Goal: Register for event/course

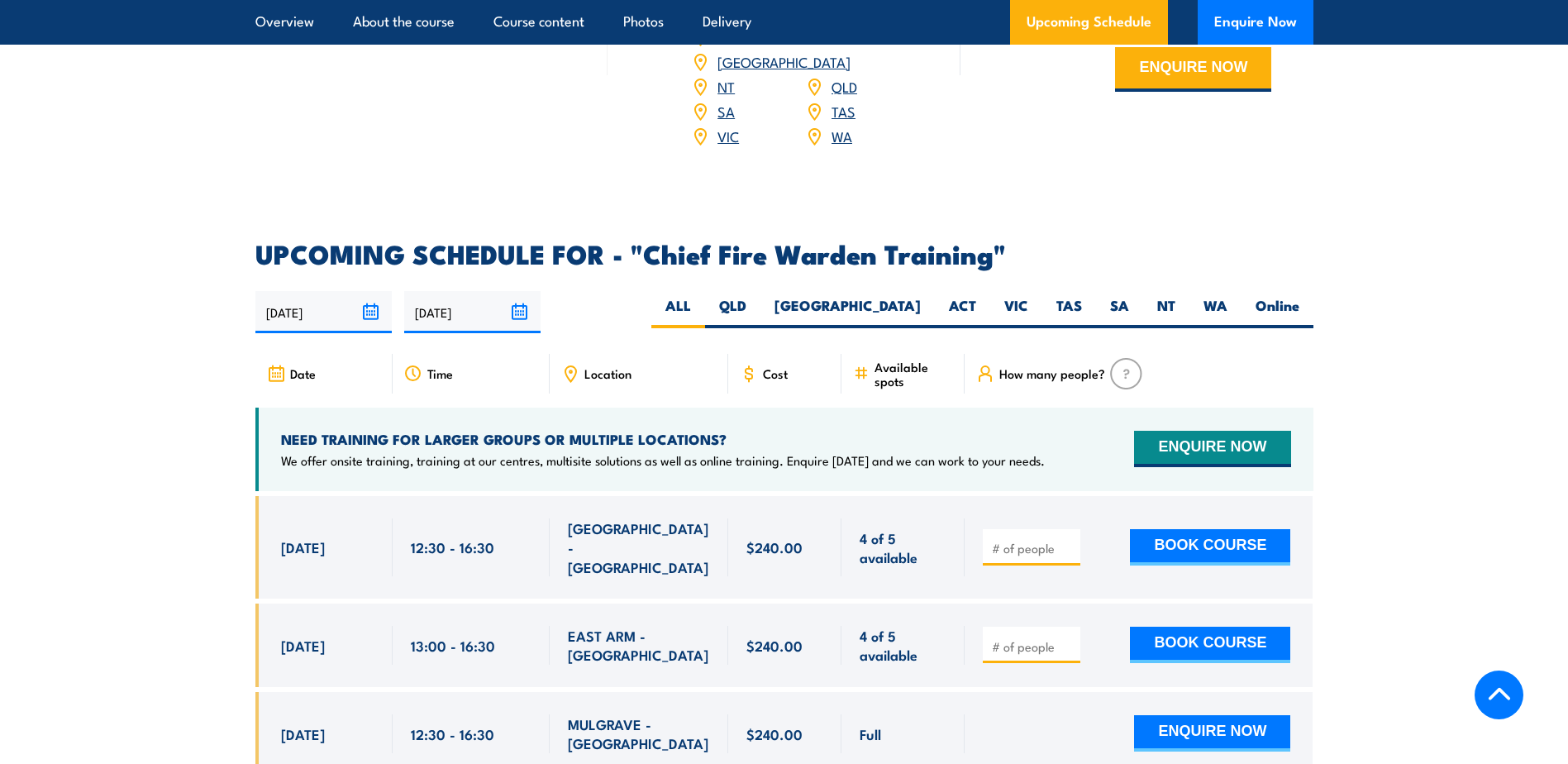
scroll to position [2728, 0]
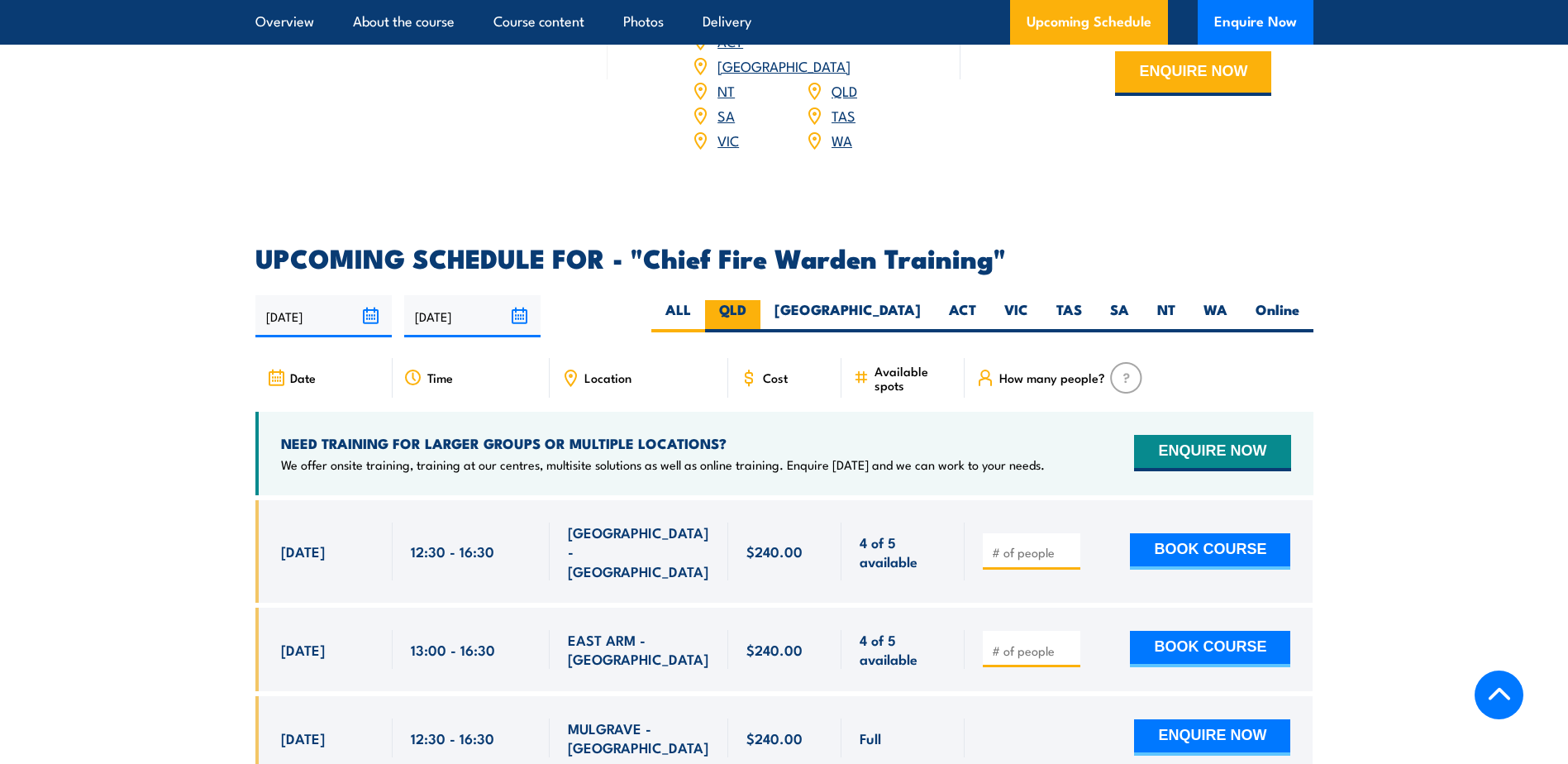
click at [760, 300] on label "QLD" at bounding box center [733, 316] width 56 height 33
click at [757, 300] on input "QLD" at bounding box center [751, 305] width 11 height 11
radio input "true"
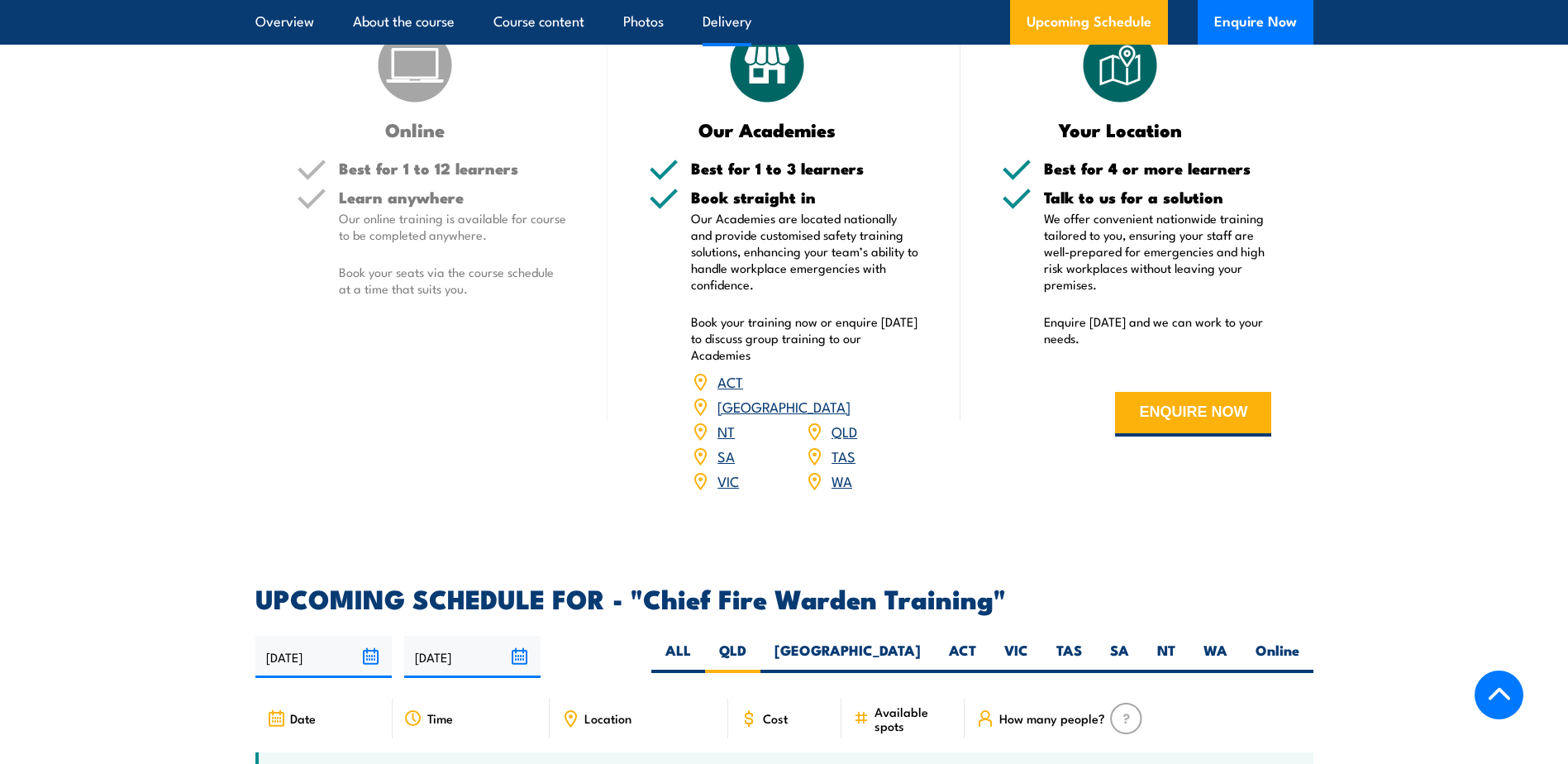
scroll to position [2370, 0]
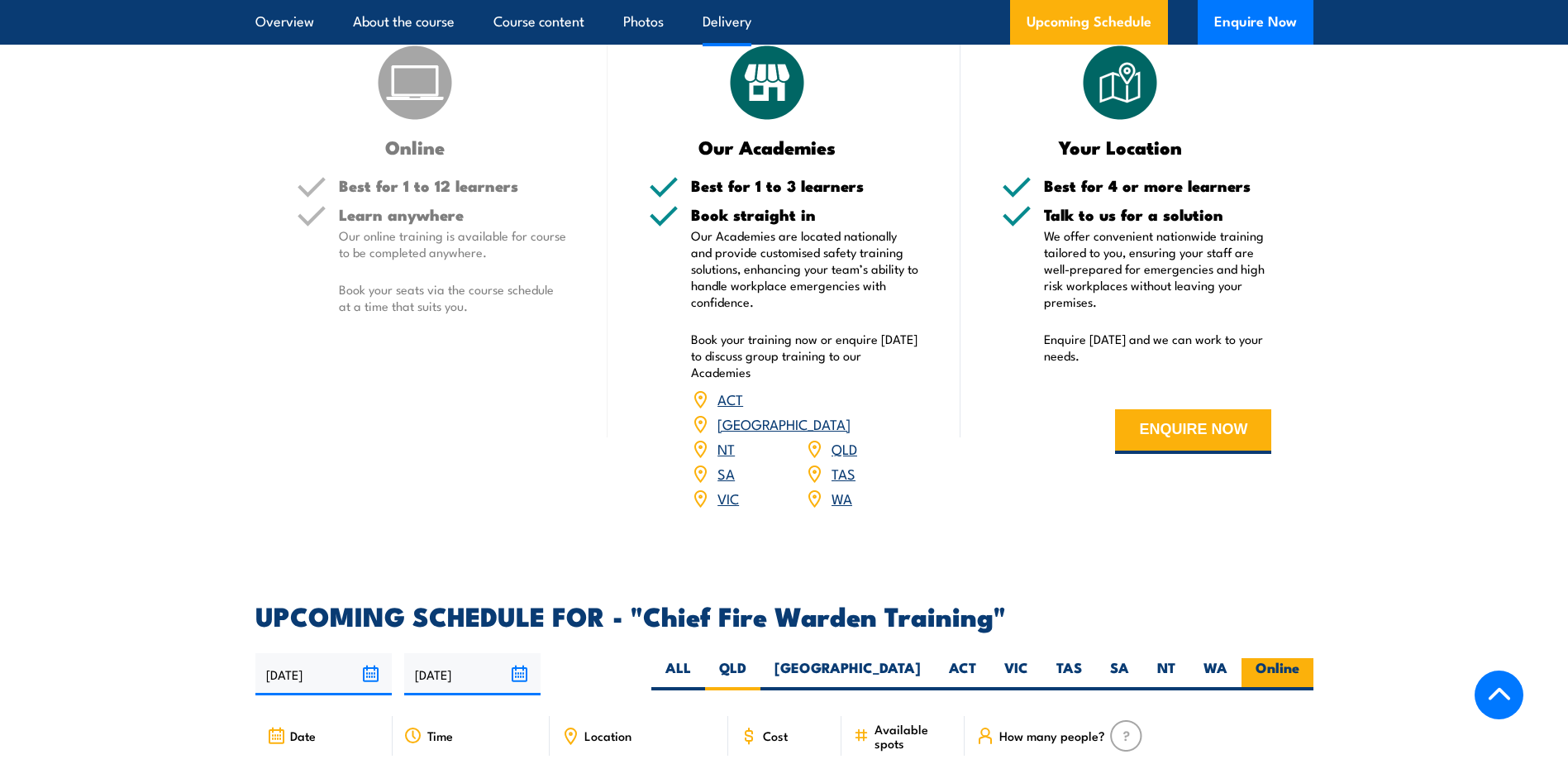
click at [1273, 658] on label "Online" at bounding box center [1277, 675] width 72 height 33
click at [1299, 658] on input "Online" at bounding box center [1304, 663] width 11 height 11
radio input "true"
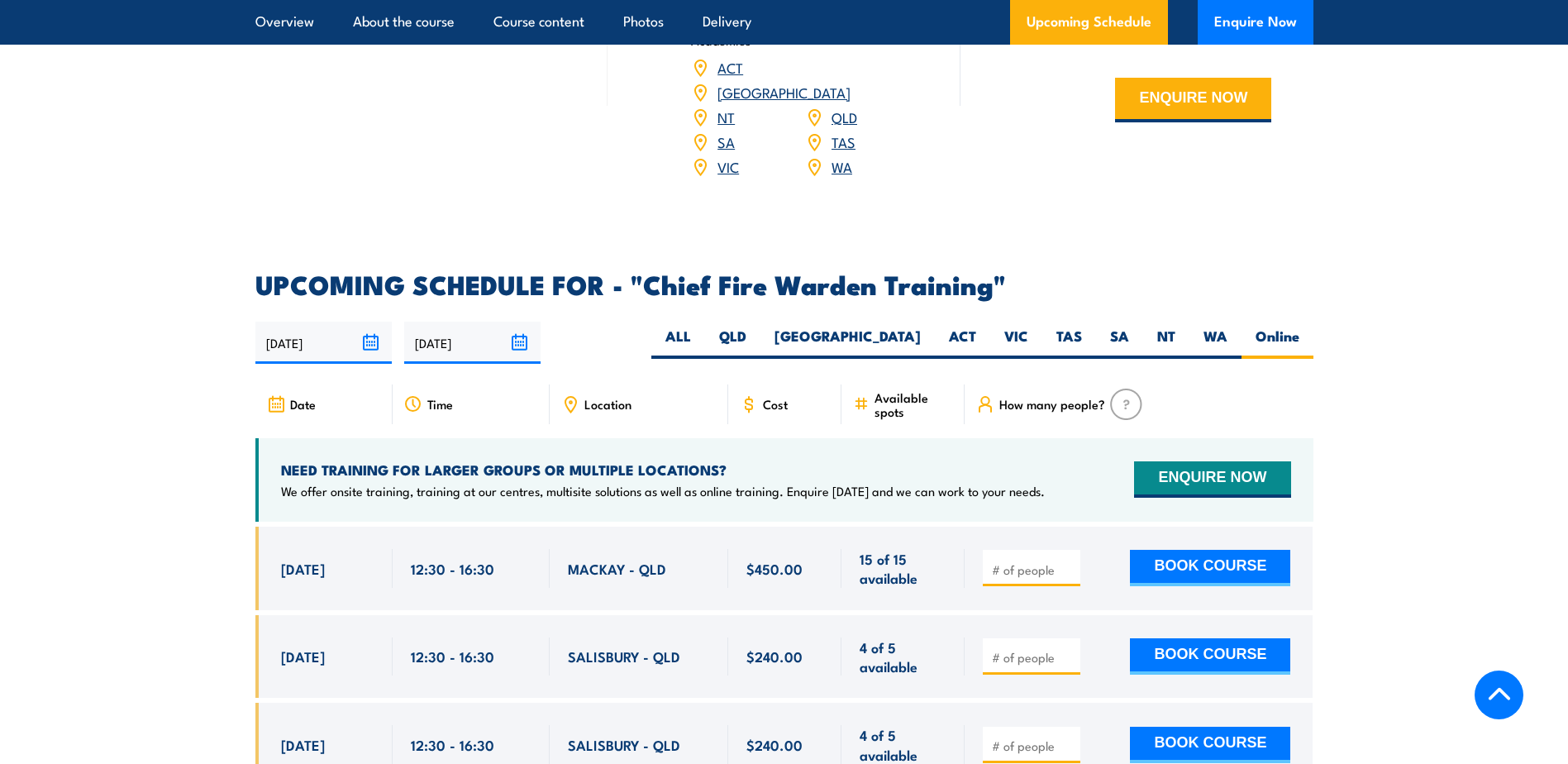
scroll to position [2786, 0]
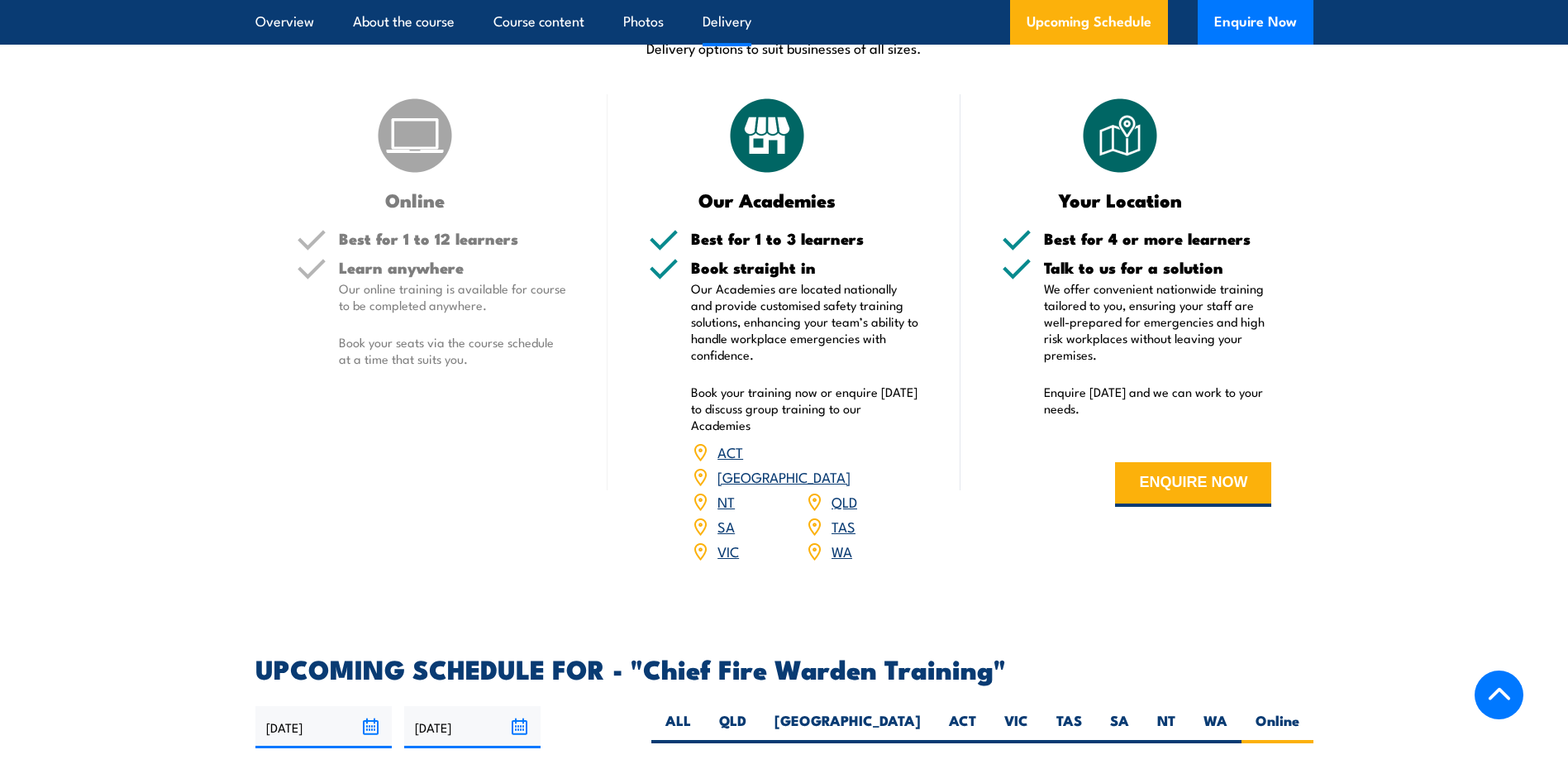
scroll to position [2535, 0]
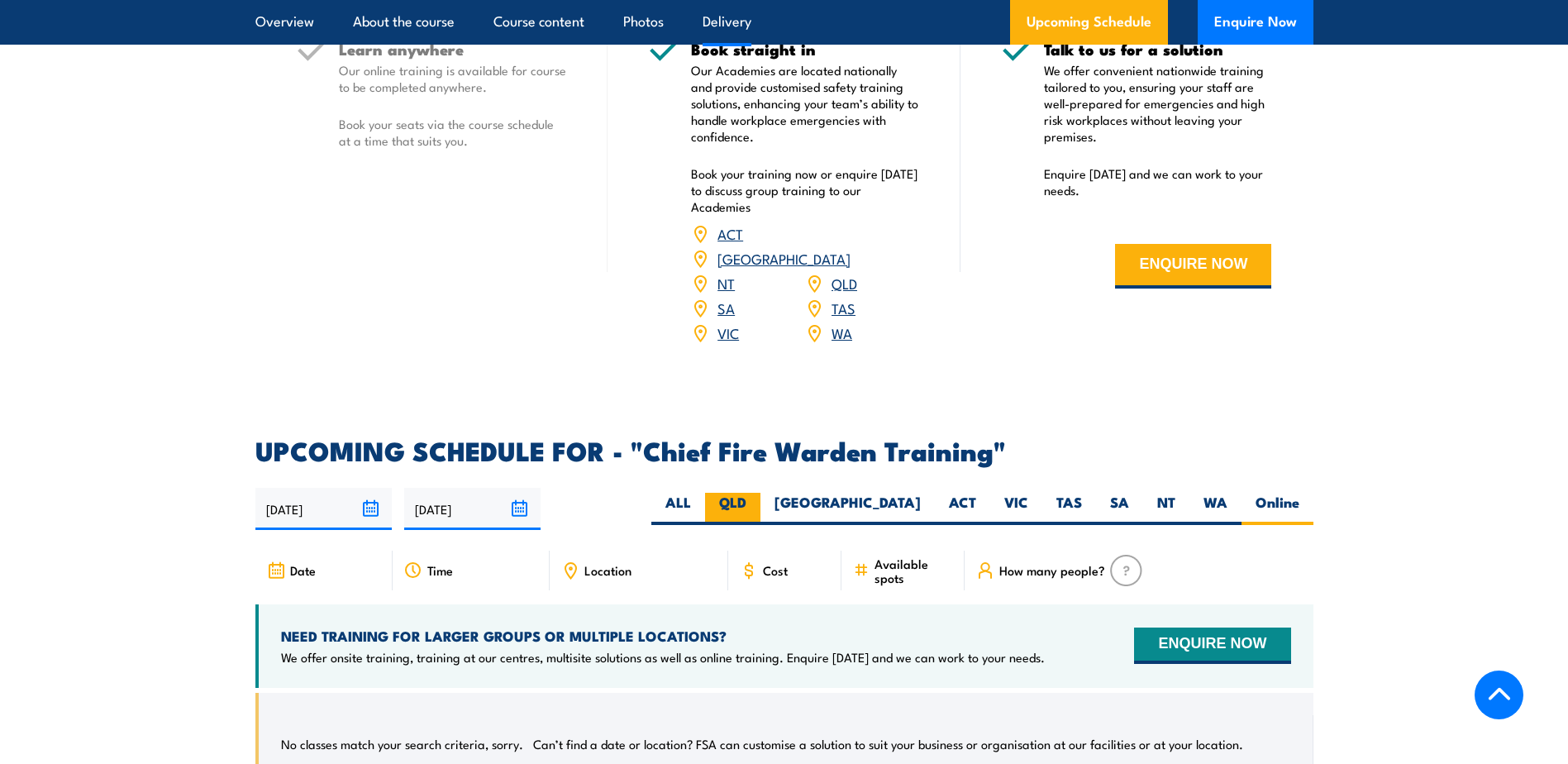
click at [760, 493] on label "QLD" at bounding box center [733, 509] width 56 height 33
click at [757, 493] on input "QLD" at bounding box center [751, 498] width 11 height 11
radio input "true"
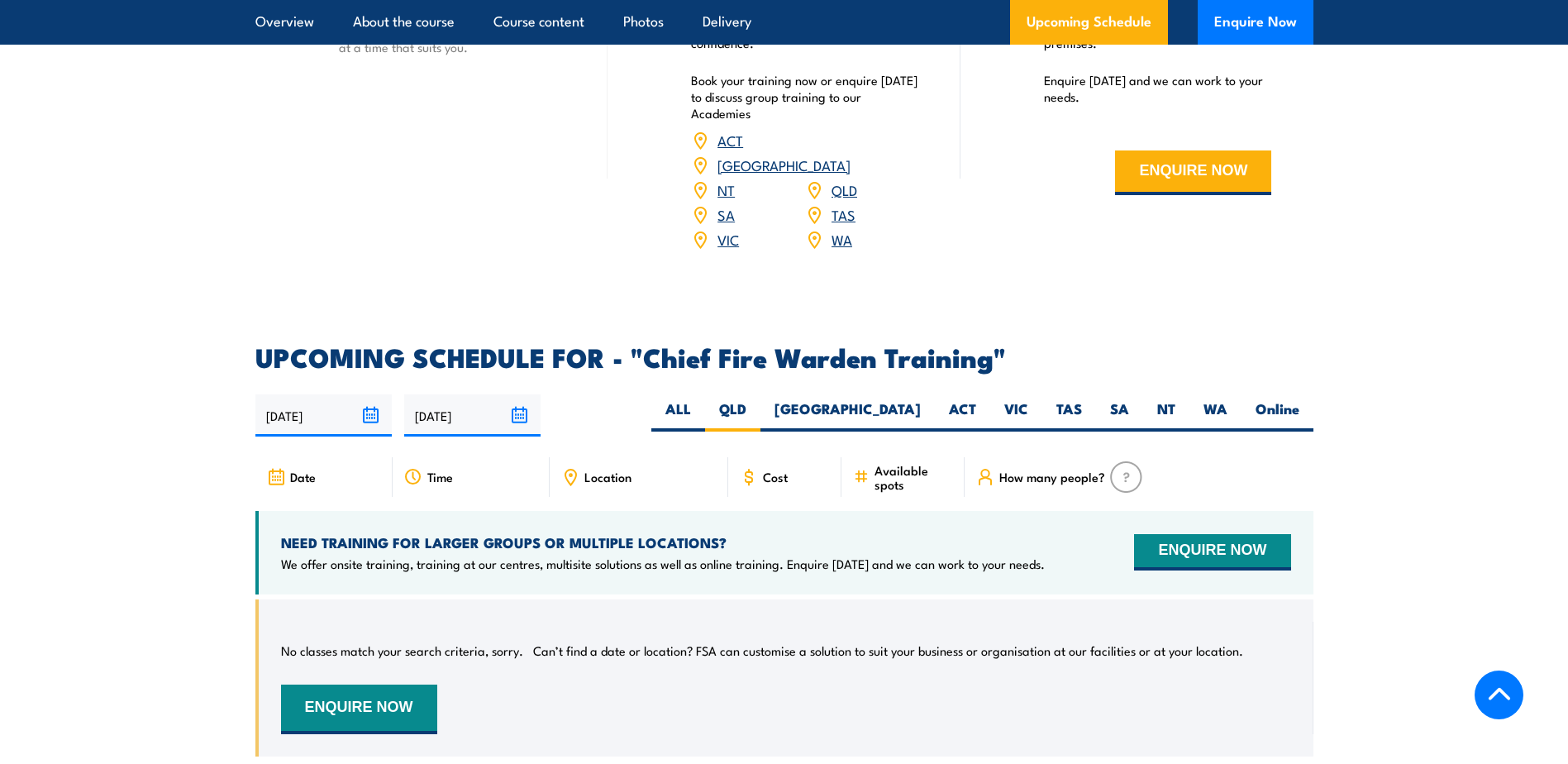
scroll to position [2948, 0]
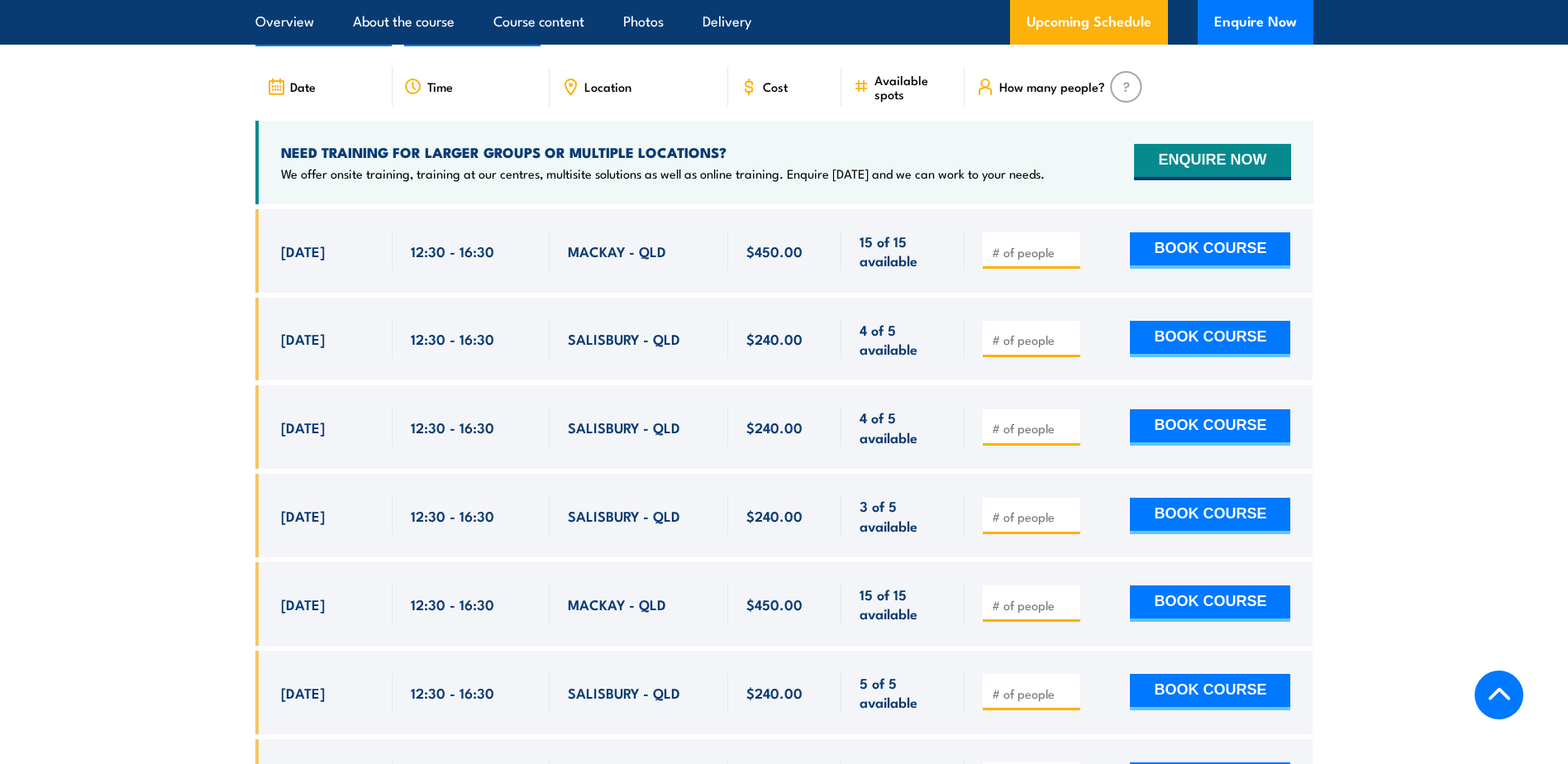
scroll to position [3114, 0]
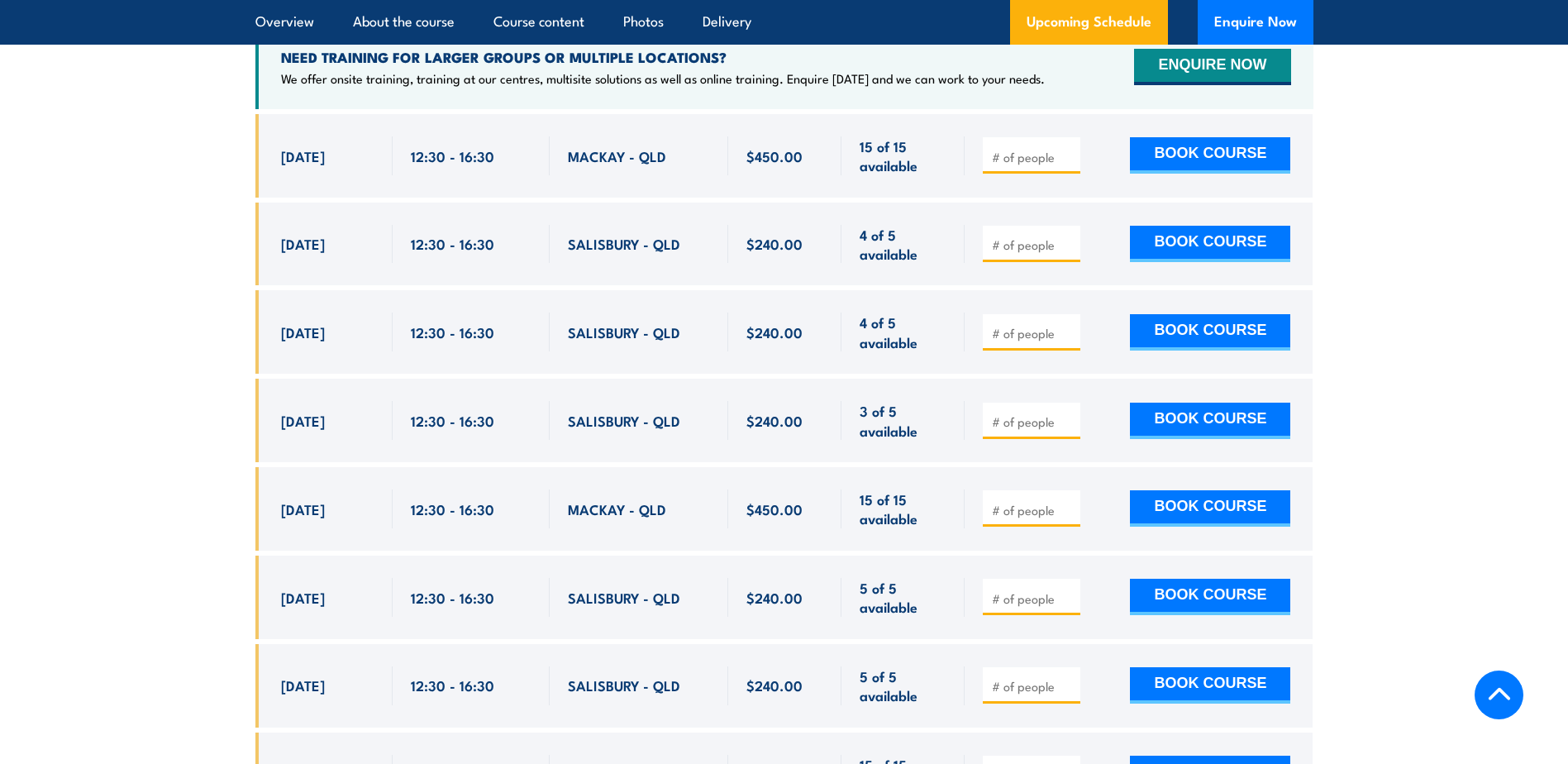
click at [1041, 325] on input "number" at bounding box center [1033, 333] width 83 height 16
type input "1"
click at [1211, 290] on div "1 BOOK COURSE" at bounding box center [1139, 332] width 348 height 84
click at [1438, 266] on section "UPCOMING SCHEDULE FOR - "Chief Fire Warden Training" 29/09/2025 28/03/2026" at bounding box center [784, 394] width 1568 height 1069
click at [1439, 264] on section "UPCOMING SCHEDULE FOR - "Chief Fire Warden Training" 29/09/2025 28/03/2026" at bounding box center [784, 394] width 1568 height 1069
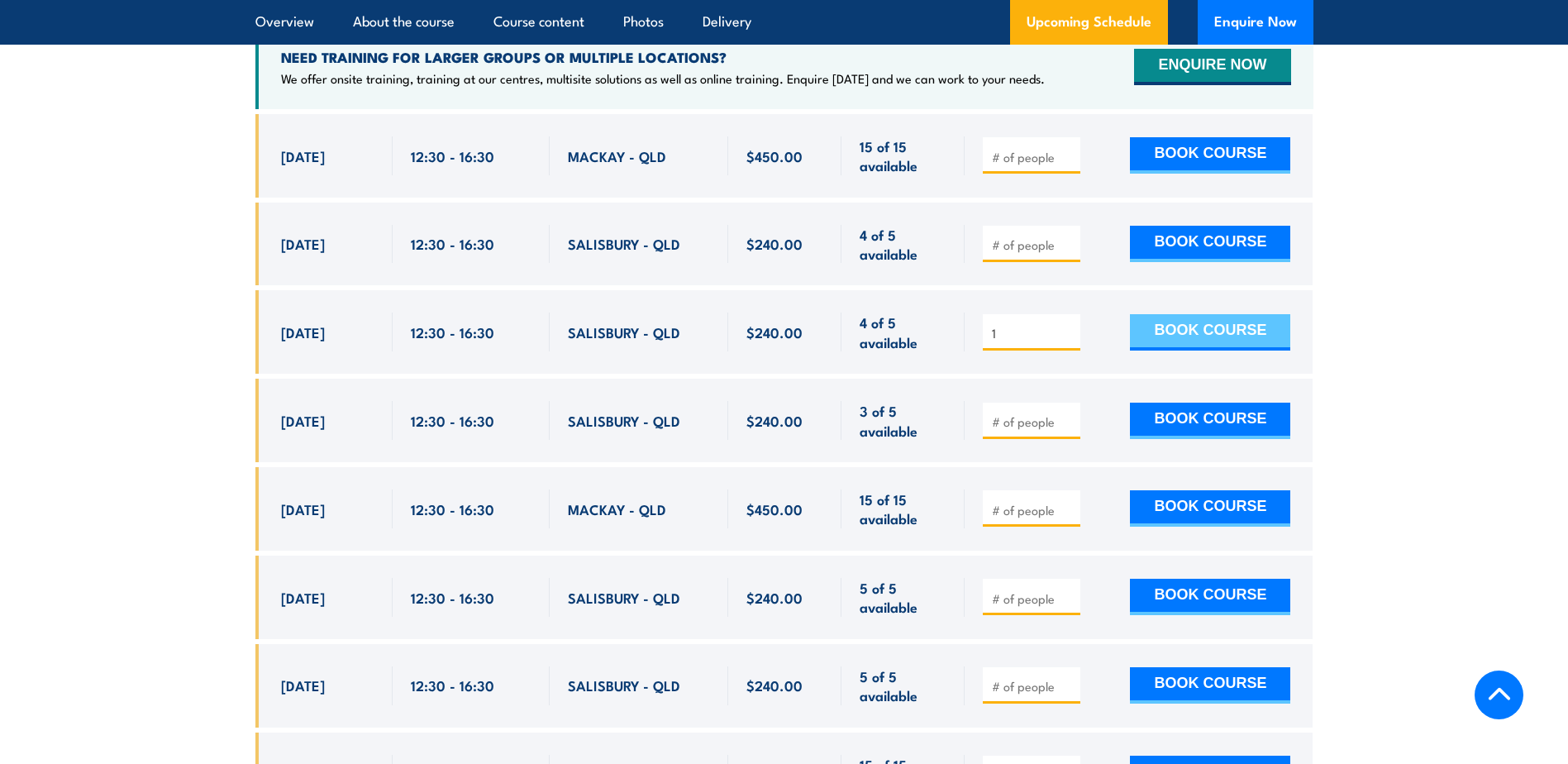
click at [1239, 314] on button "BOOK COURSE" at bounding box center [1210, 333] width 160 height 37
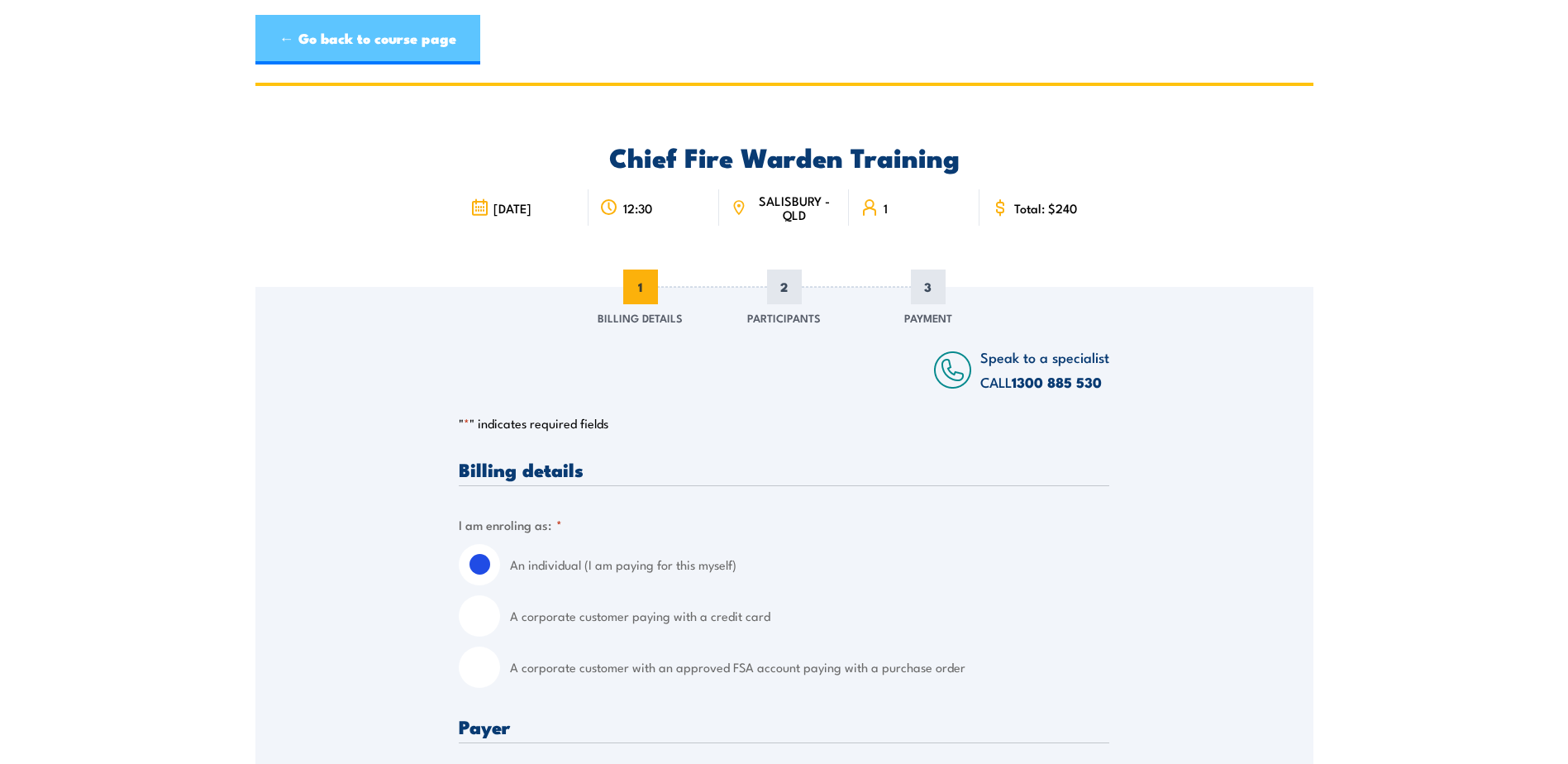
click at [423, 34] on link "← Go back to course page" at bounding box center [368, 39] width 225 height 50
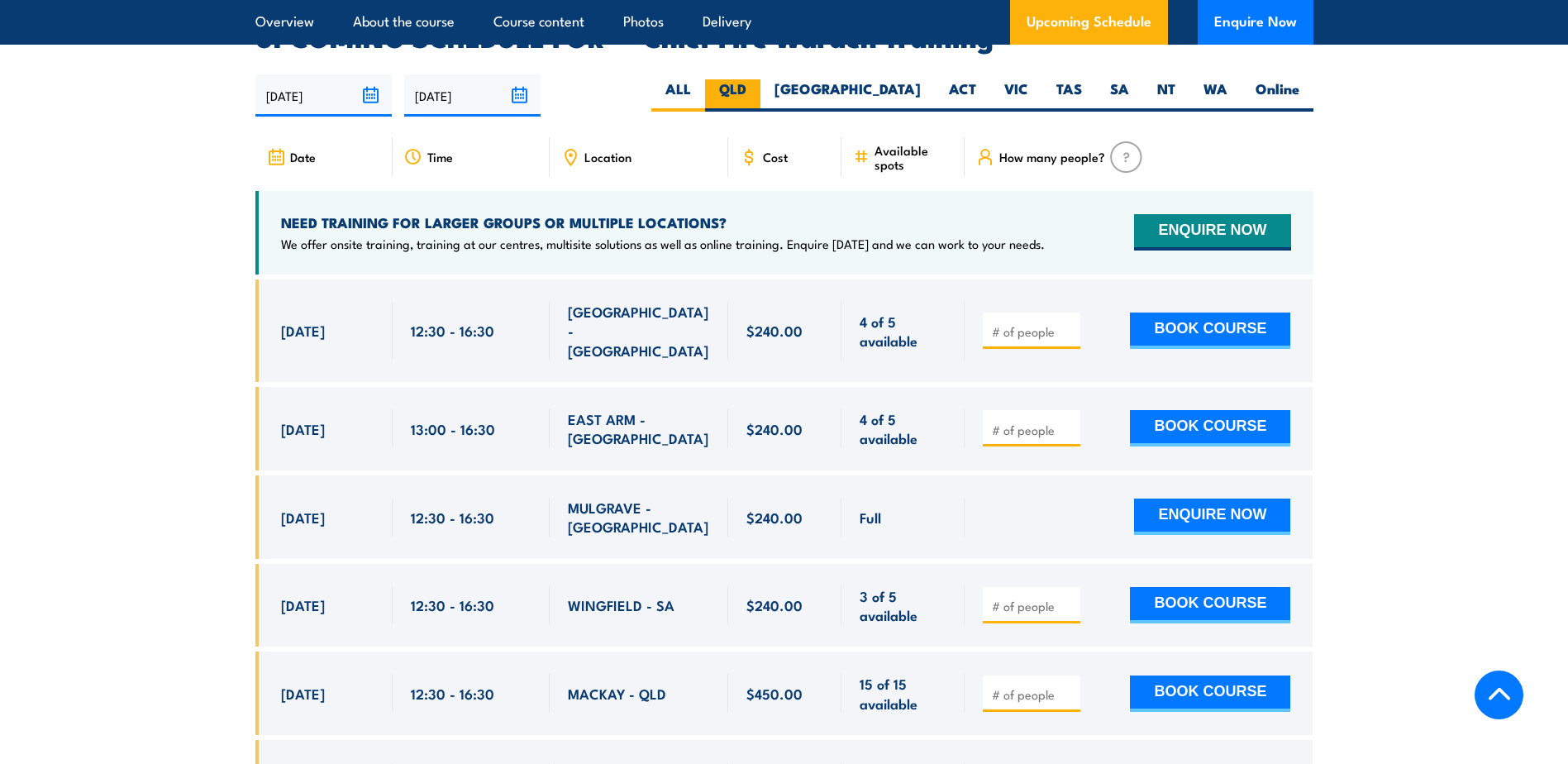
click at [760, 80] on label "QLD" at bounding box center [733, 96] width 56 height 33
click at [757, 80] on input "QLD" at bounding box center [751, 85] width 11 height 11
radio input "true"
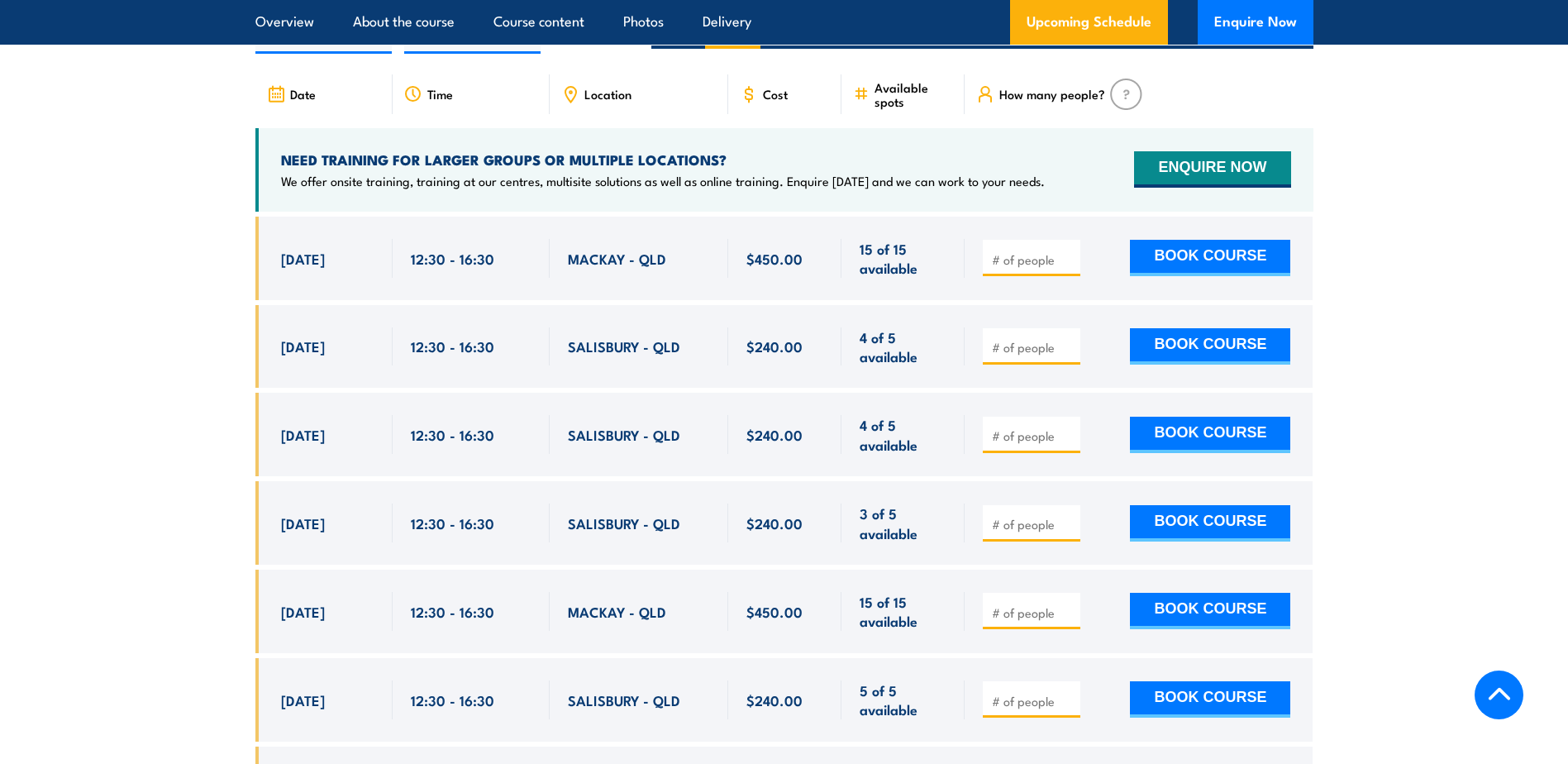
scroll to position [2986, 0]
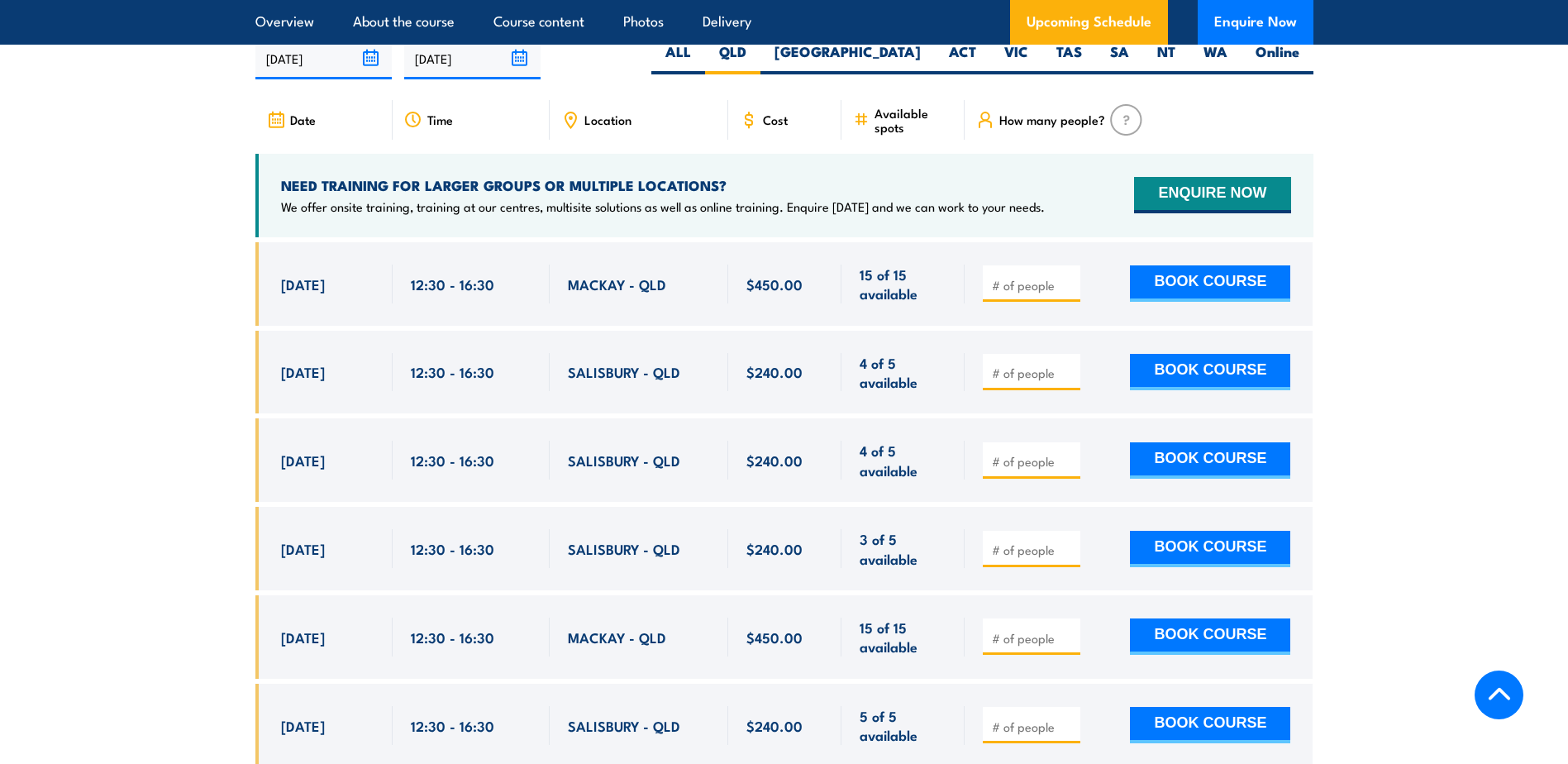
click at [1506, 303] on section "UPCOMING SCHEDULE FOR - "Chief Fire Warden Training" [DATE] [DATE]" at bounding box center [784, 522] width 1568 height 1069
